Goal: Obtain resource: Obtain resource

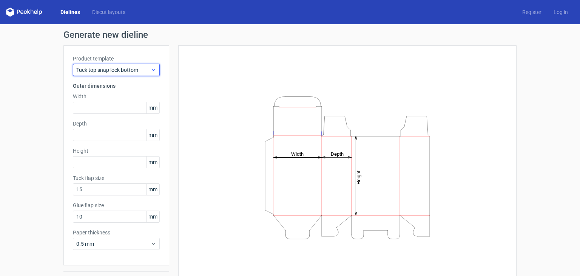
click at [127, 69] on span "Tuck top snap lock bottom" at bounding box center [113, 70] width 74 height 8
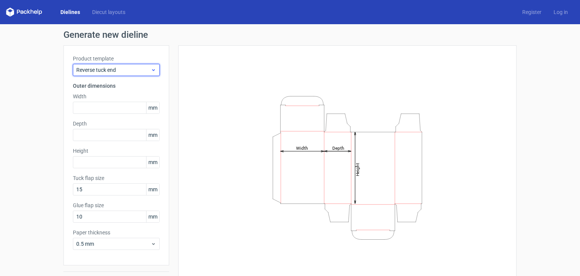
click at [99, 68] on span "Reverse tuck end" at bounding box center [113, 70] width 74 height 8
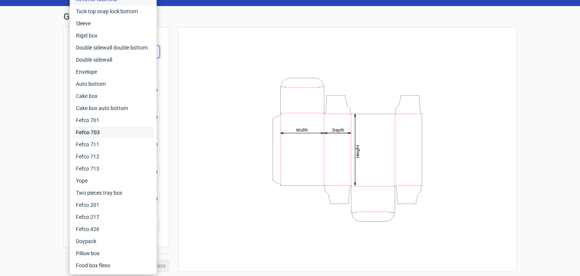
scroll to position [20, 0]
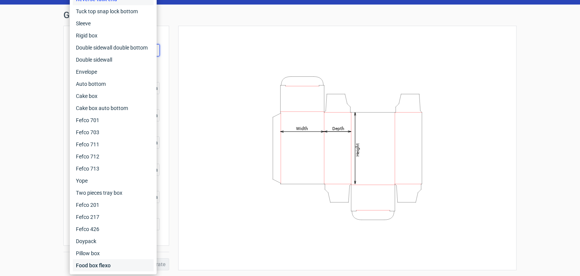
click at [103, 262] on div "Food box flexo" at bounding box center [113, 265] width 81 height 12
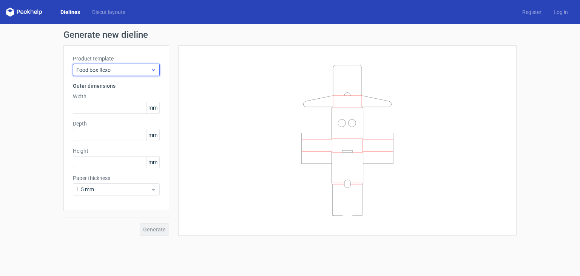
click at [107, 68] on span "Food box flexo" at bounding box center [113, 70] width 74 height 8
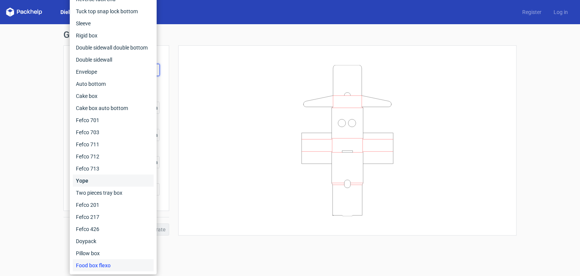
click at [119, 185] on div "Yope" at bounding box center [113, 181] width 81 height 12
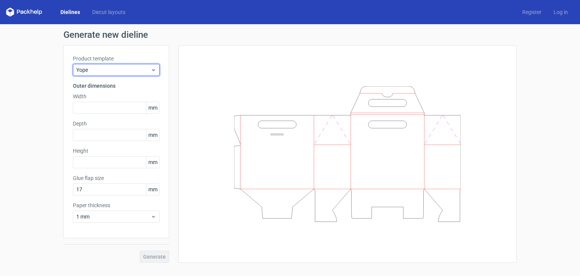
click at [126, 72] on span "Yope" at bounding box center [113, 70] width 74 height 8
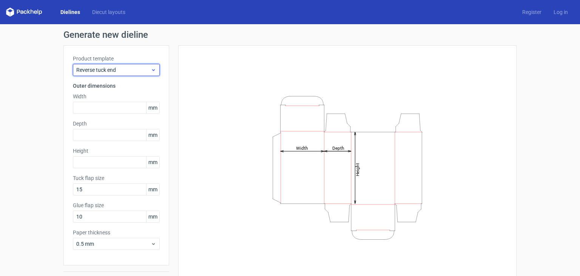
click at [123, 73] on span "Reverse tuck end" at bounding box center [113, 70] width 74 height 8
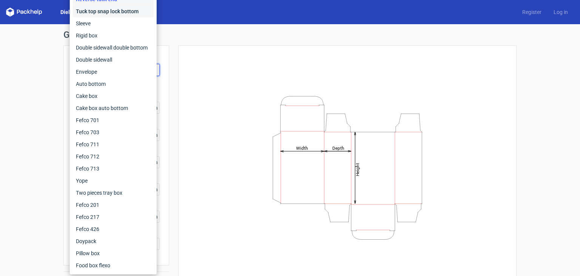
click at [114, 12] on div "Tuck top snap lock bottom" at bounding box center [113, 11] width 81 height 12
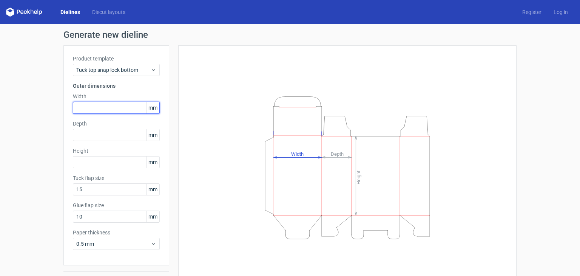
click at [106, 110] on input "text" at bounding box center [116, 108] width 87 height 12
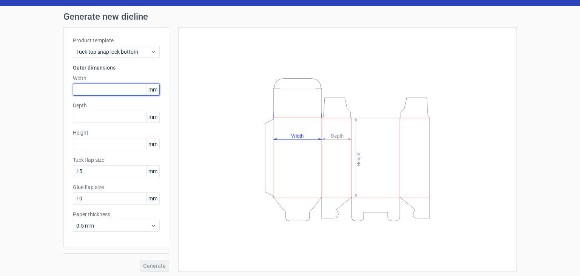
scroll to position [20, 0]
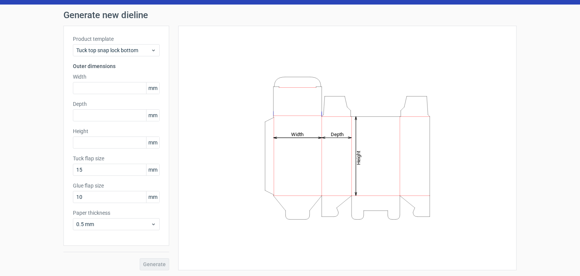
click at [226, 137] on div "Height Depth Width" at bounding box center [348, 148] width 320 height 226
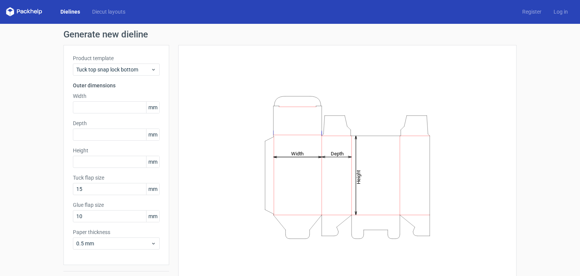
scroll to position [0, 0]
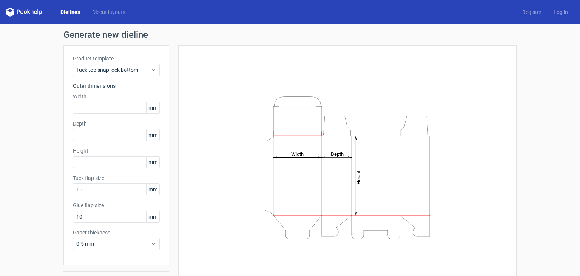
click at [150, 109] on span "mm" at bounding box center [152, 107] width 13 height 11
drag, startPoint x: 150, startPoint y: 109, endPoint x: 147, endPoint y: 86, distance: 22.9
click at [150, 105] on span "mm" at bounding box center [152, 107] width 13 height 11
click at [151, 216] on span "mm" at bounding box center [152, 216] width 13 height 11
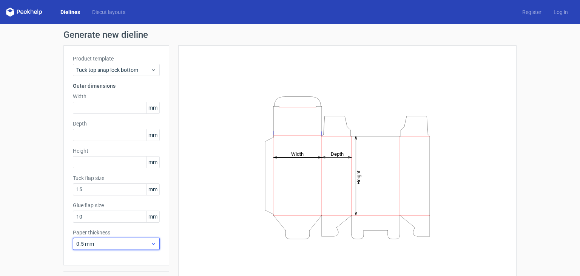
click at [151, 247] on div "0.5 mm" at bounding box center [116, 244] width 87 height 12
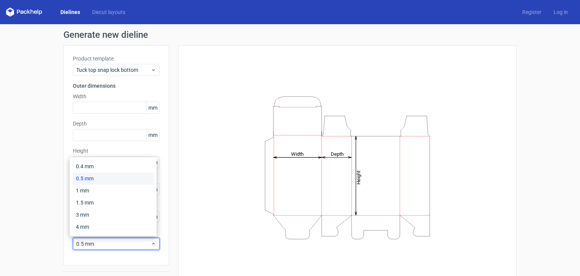
click at [118, 182] on div "0.5 mm" at bounding box center [113, 178] width 81 height 12
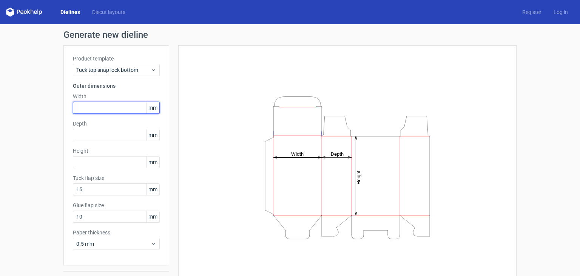
click at [97, 110] on input "text" at bounding box center [116, 108] width 87 height 12
paste input "190"
type input "190"
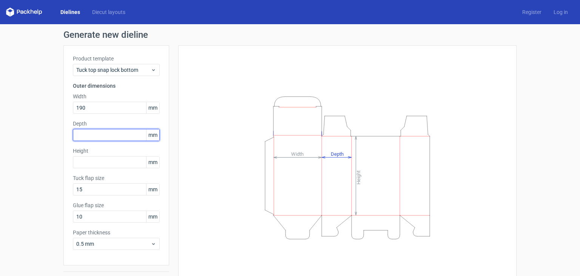
click at [89, 134] on input "text" at bounding box center [116, 135] width 87 height 12
paste input "80"
type input "80"
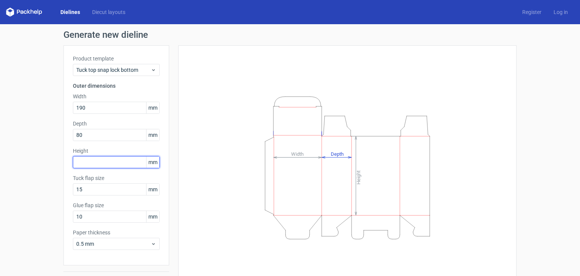
click at [96, 164] on input "text" at bounding box center [116, 162] width 87 height 12
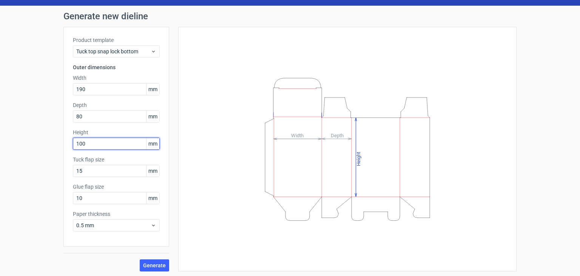
scroll to position [20, 0]
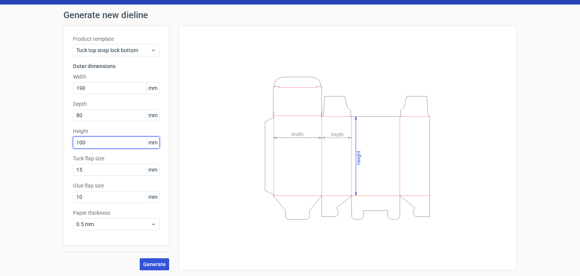
type input "100"
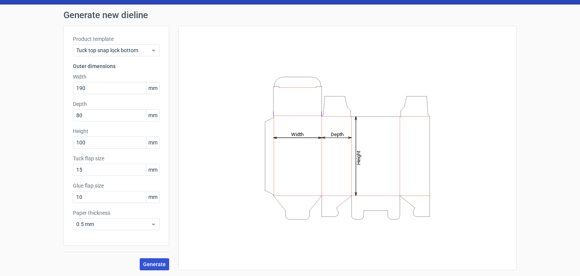
click at [151, 262] on span "Generate" at bounding box center [154, 263] width 23 height 5
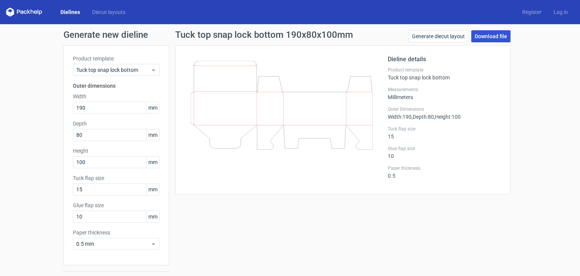
click at [488, 37] on link "Download file" at bounding box center [490, 36] width 39 height 12
click at [447, 38] on link "Generate diecut layout" at bounding box center [439, 36] width 60 height 12
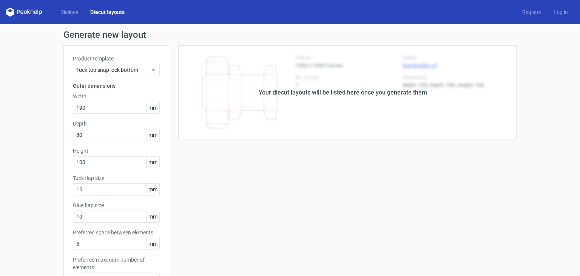
click at [287, 103] on div "Your diecut layouts will be listed here once you generate them" at bounding box center [343, 92] width 348 height 94
click at [428, 83] on div "Your diecut layouts will be listed here once you generate them" at bounding box center [343, 92] width 348 height 94
click at [77, 14] on link "Dielines" at bounding box center [69, 12] width 30 height 8
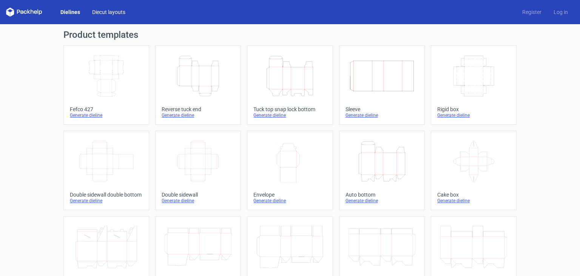
click at [118, 15] on link "Diecut layouts" at bounding box center [108, 12] width 45 height 8
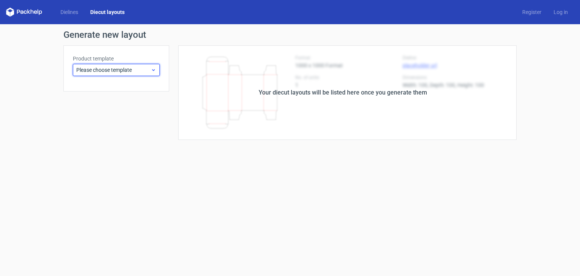
click at [119, 64] on div "Please choose template" at bounding box center [116, 70] width 87 height 12
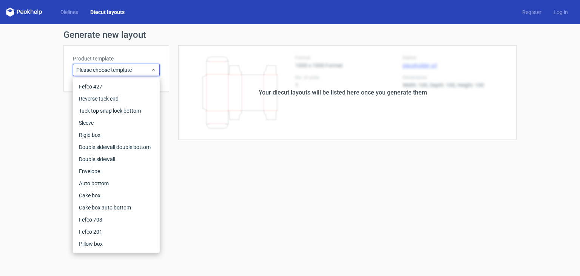
click at [539, 56] on div "Generate new layout Product template Please choose template Your diecut layouts…" at bounding box center [290, 85] width 580 height 122
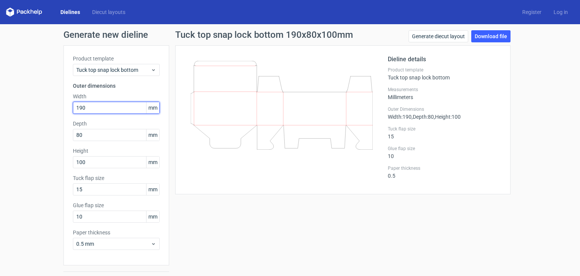
click at [76, 110] on input "190" at bounding box center [116, 108] width 87 height 12
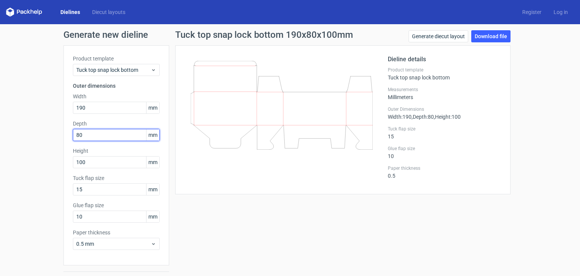
click at [80, 132] on input "80" at bounding box center [116, 135] width 87 height 12
click at [205, 87] on icon at bounding box center [282, 105] width 182 height 89
